Goal: Find specific page/section: Find specific page/section

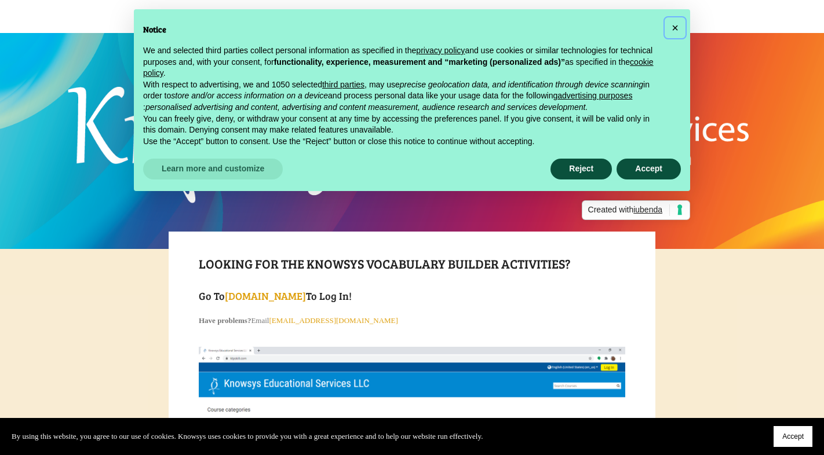
click at [679, 23] on button "×" at bounding box center [674, 28] width 19 height 19
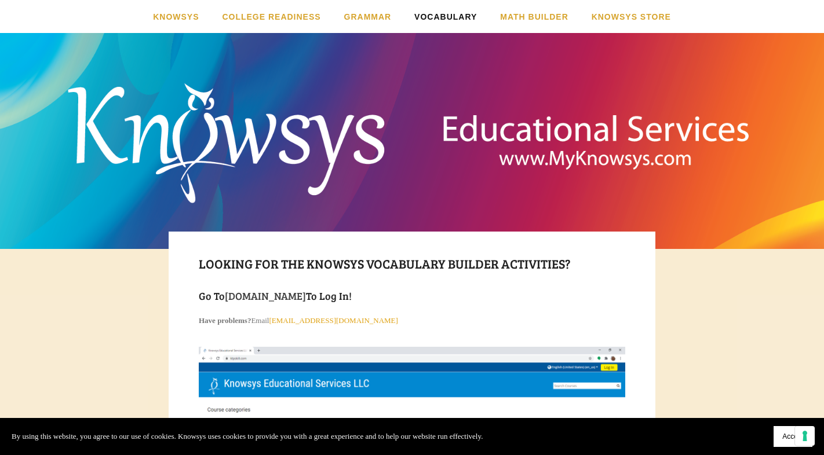
click at [306, 299] on link "WWW.myKnowsysOnline.com" at bounding box center [265, 296] width 81 height 14
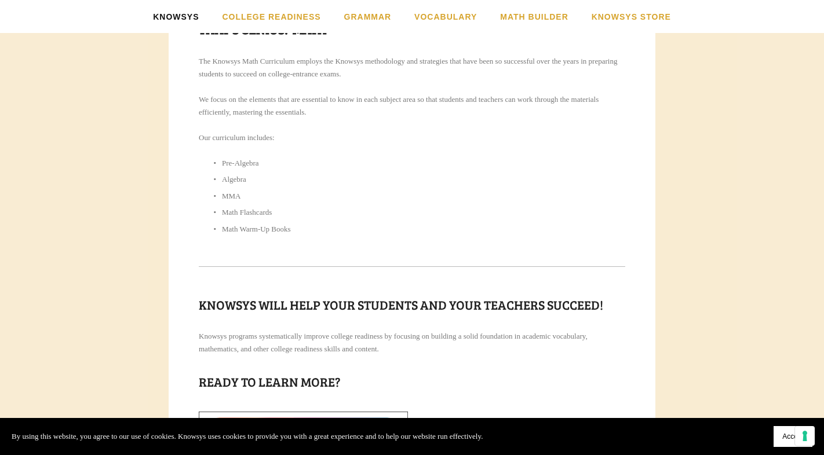
scroll to position [1096, 0]
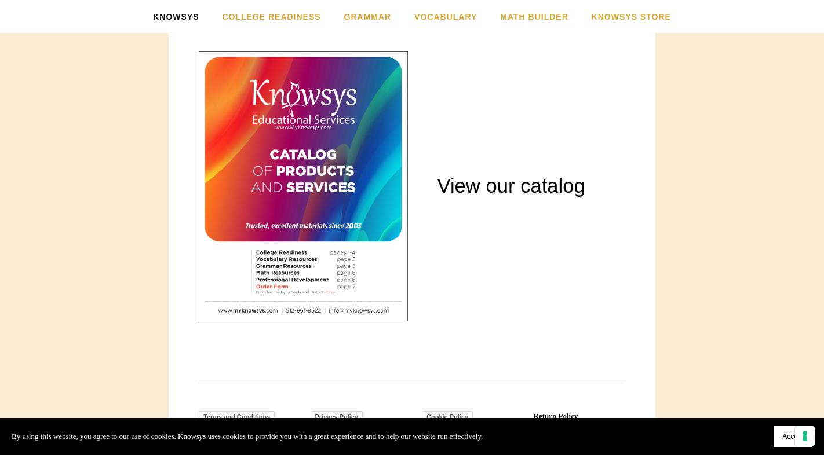
scroll to position [1571, 0]
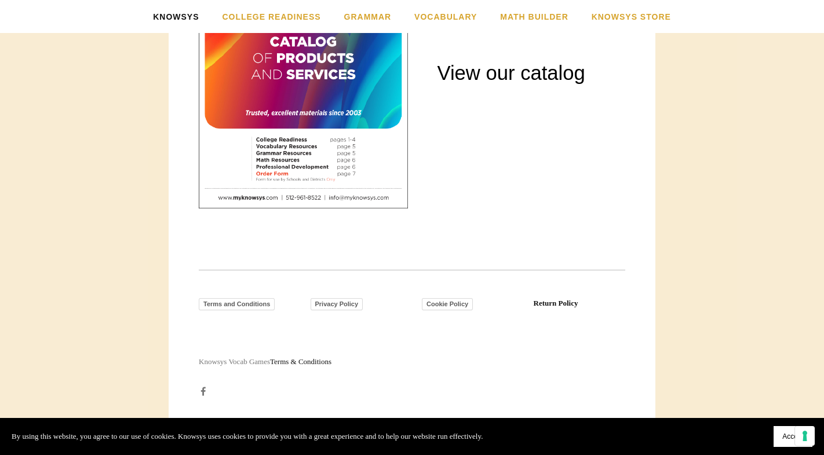
click at [264, 60] on div at bounding box center [303, 73] width 209 height 270
